Goal: Find contact information: Find contact information

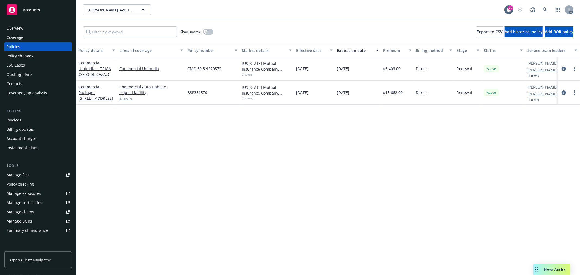
click at [27, 29] on div "Overview" at bounding box center [38, 28] width 63 height 9
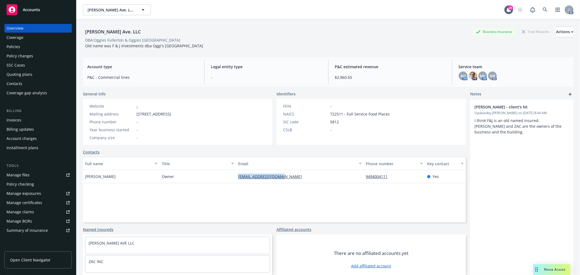
drag, startPoint x: 290, startPoint y: 176, endPoint x: 213, endPoint y: 176, distance: 76.7
click at [213, 175] on div "[PERSON_NAME] Owner [PERSON_NAME][EMAIL_ADDRESS][DOMAIN_NAME] 9494004111 Yes" at bounding box center [274, 176] width 383 height 13
copy div "[EMAIL_ADDRESS][DOMAIN_NAME]"
click at [551, 269] on span "Nova Assist" at bounding box center [554, 269] width 21 height 5
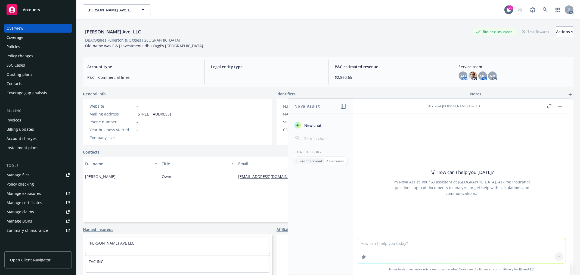
click at [386, 242] on textarea at bounding box center [461, 250] width 208 height 25
paste textarea "Hey [PERSON_NAME], I hope your week is going well so far! I am reaching out reg…"
type textarea "润色更加友好：Hey [PERSON_NAME], I hope your week is going well so far! I am reaching …"
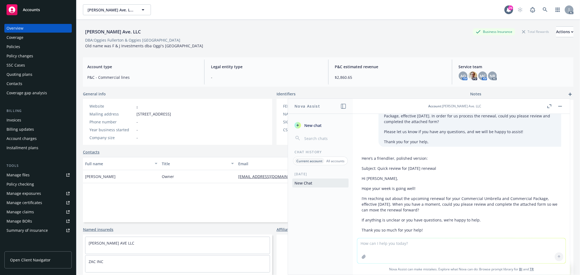
scroll to position [63, 0]
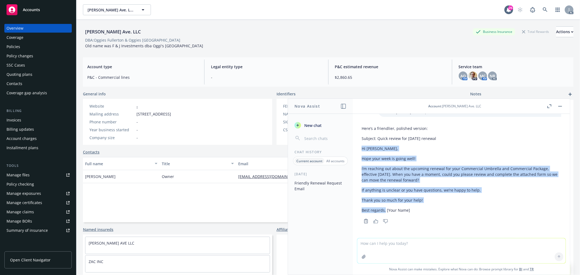
drag, startPoint x: 385, startPoint y: 211, endPoint x: 356, endPoint y: 151, distance: 67.0
click at [356, 151] on div "润色更加友好：Hey [PERSON_NAME], I hope your week is going well so far! I am reaching …" at bounding box center [461, 176] width 217 height 124
copy div "Hi [PERSON_NAME], Hope your week is going well! I’m reaching out about the upco…"
